Goal: Information Seeking & Learning: Learn about a topic

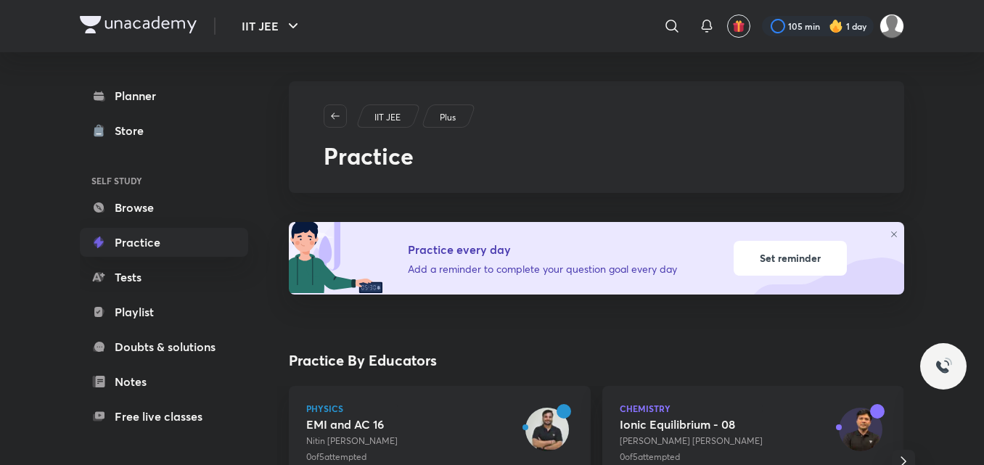
click at [151, 210] on link "Browse" at bounding box center [164, 207] width 168 height 29
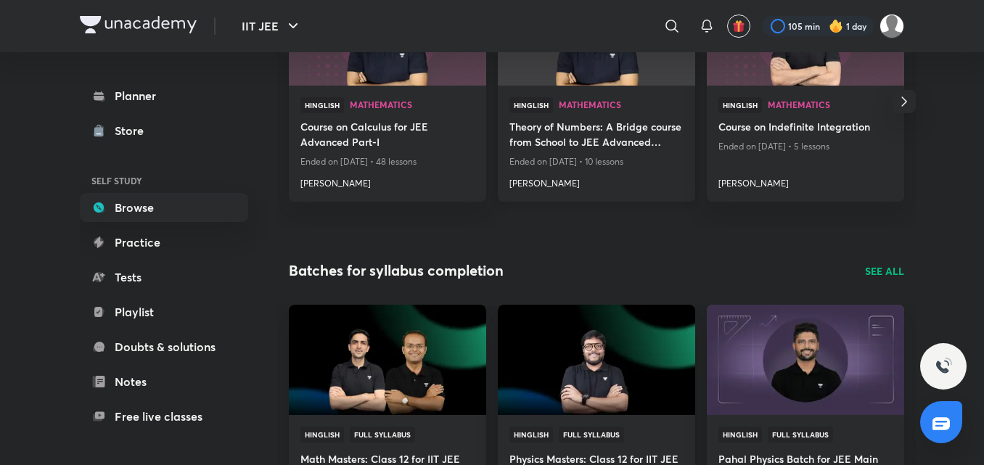
scroll to position [288, 0]
click at [334, 182] on h4 "[PERSON_NAME]" at bounding box center [387, 180] width 174 height 19
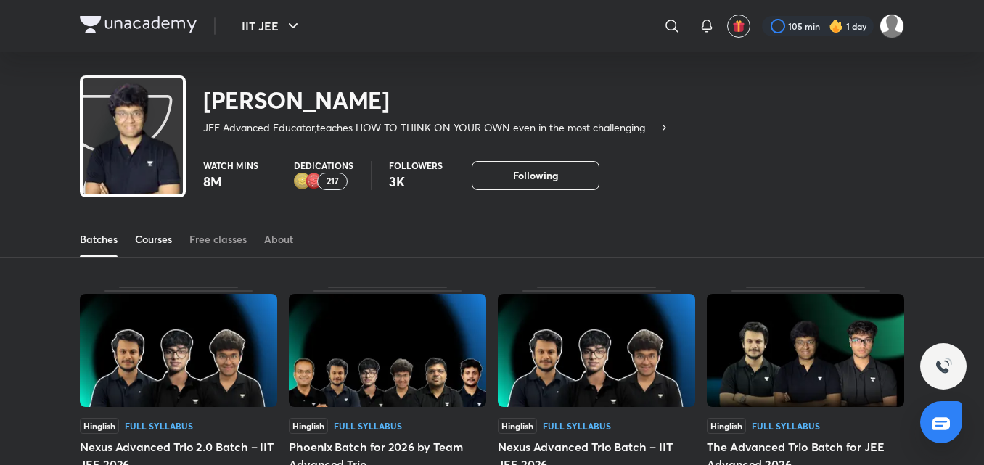
click at [163, 245] on div "Courses" at bounding box center [153, 239] width 37 height 15
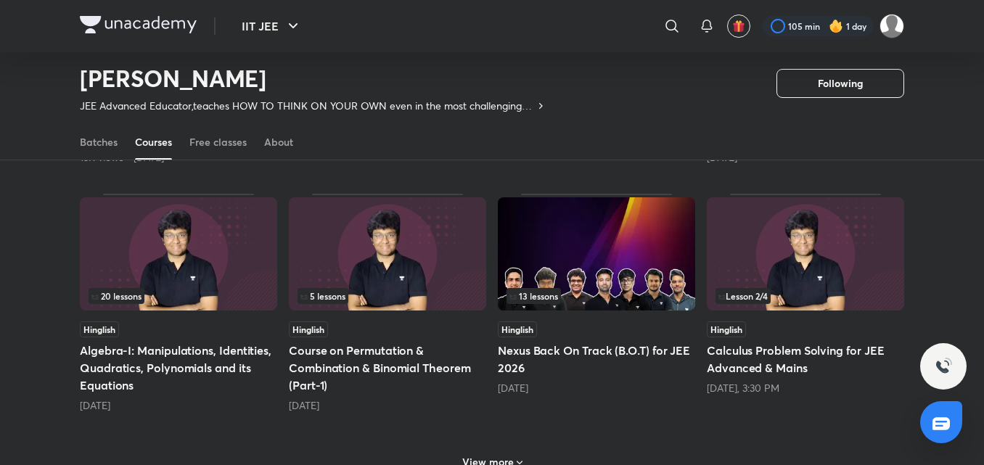
scroll to position [594, 0]
click at [171, 355] on h5 "Algebra-I: Manipulations, Identities, Quadratics, Polynomials and its Equations" at bounding box center [178, 367] width 197 height 52
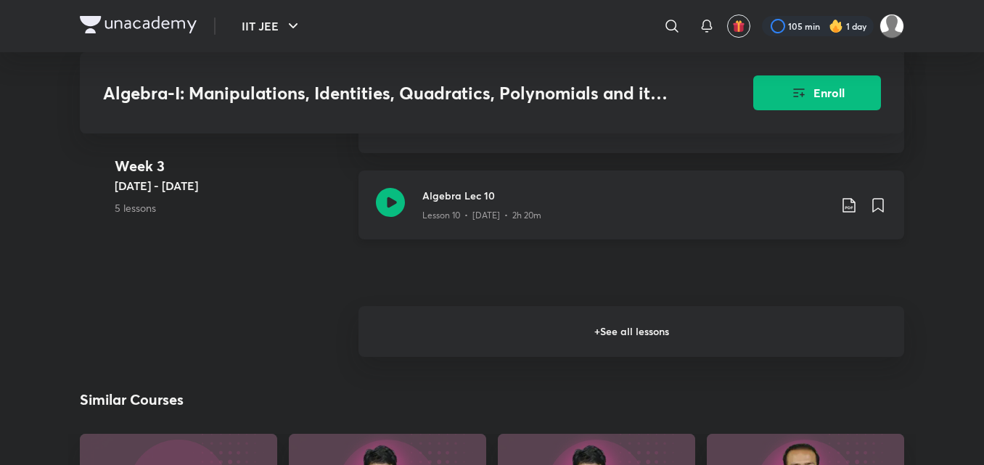
scroll to position [1687, 0]
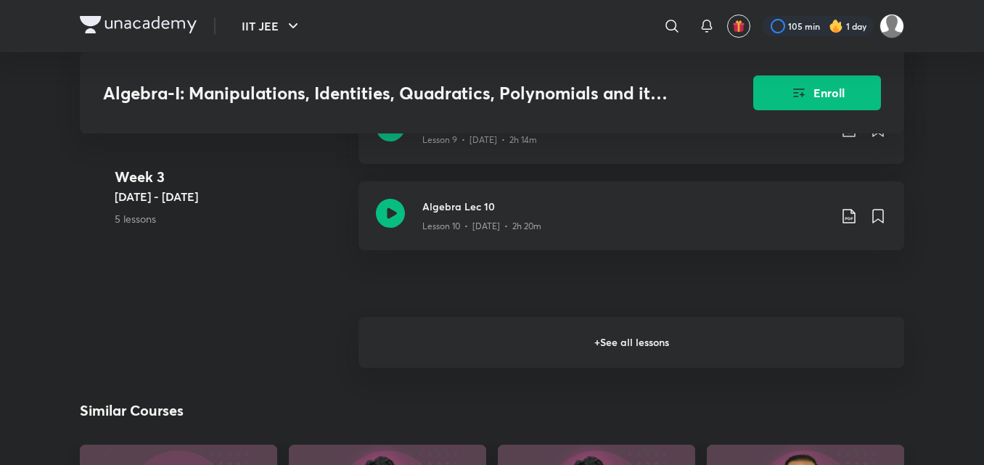
click at [462, 317] on h6 "+ See all lessons" at bounding box center [632, 342] width 546 height 51
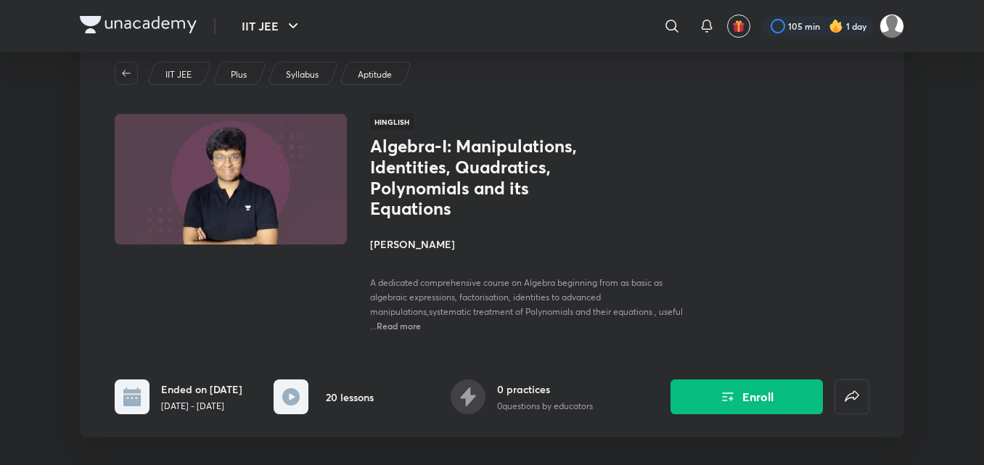
scroll to position [39, 0]
